Goal: Navigation & Orientation: Find specific page/section

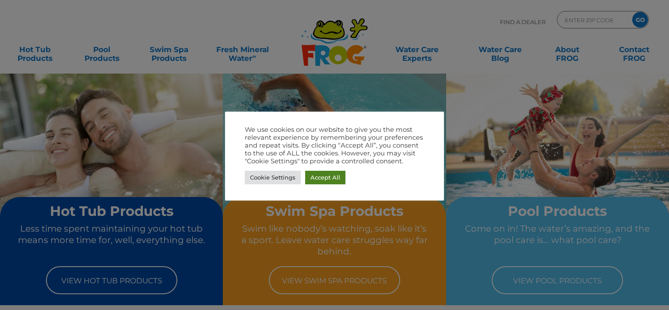
click at [337, 179] on link "Accept All" at bounding box center [325, 178] width 40 height 14
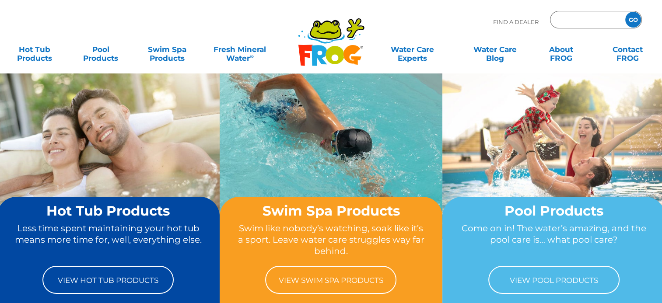
click at [582, 25] on input "Zip Code Form" at bounding box center [586, 20] width 59 height 13
type input "19008"
click at [625, 12] on input "GO" at bounding box center [633, 20] width 16 height 16
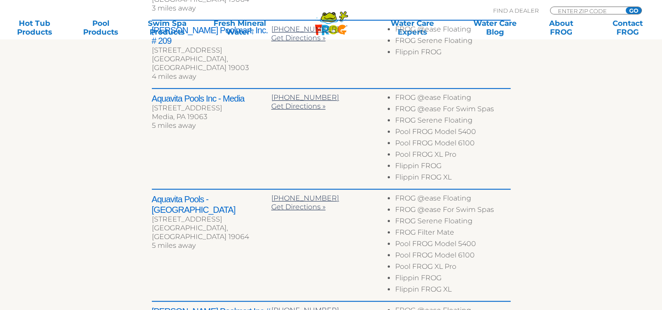
scroll to position [569, 0]
